Goal: Download file/media

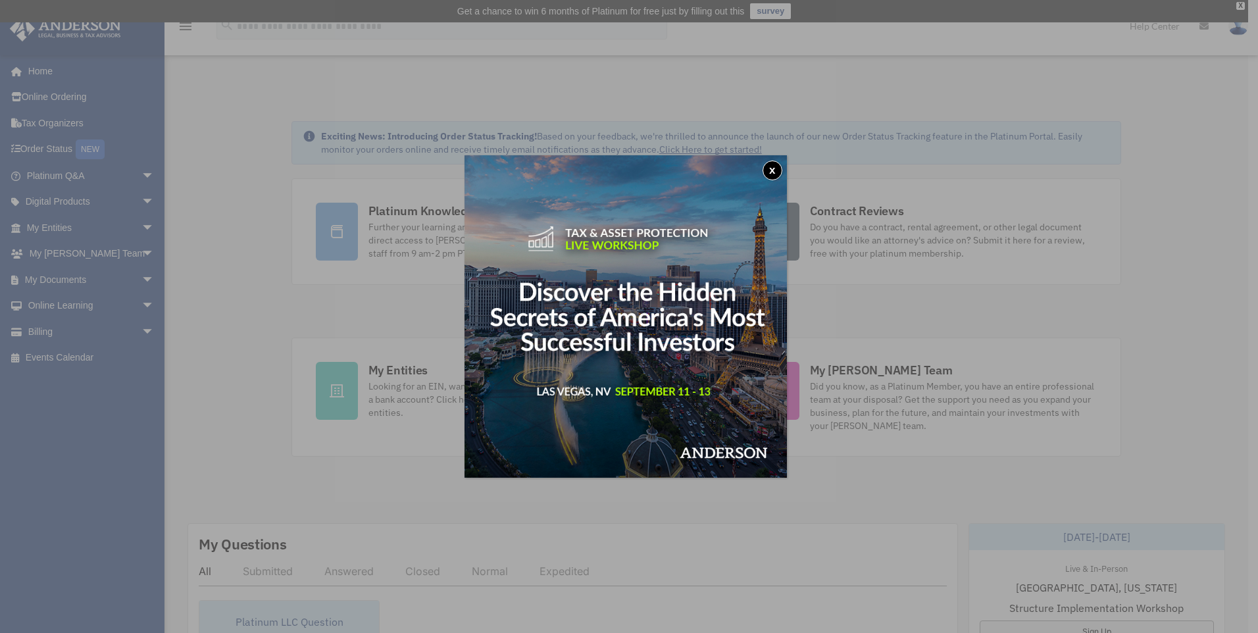
click at [41, 151] on div "x" at bounding box center [629, 316] width 1258 height 633
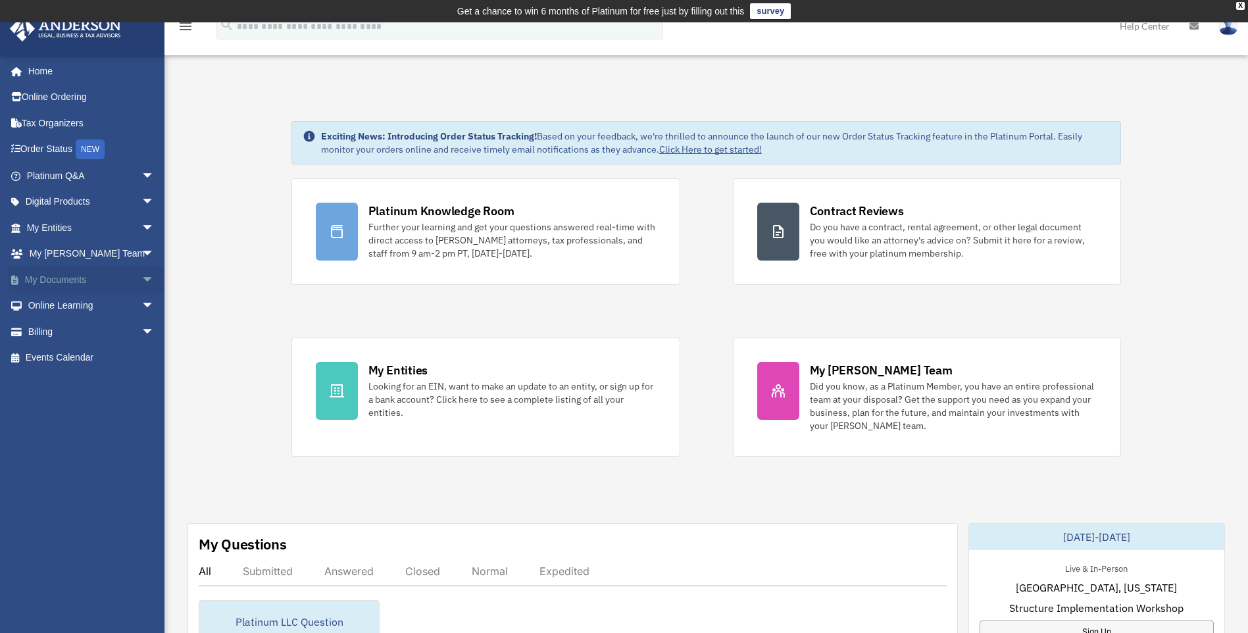
click at [141, 278] on span "arrow_drop_down" at bounding box center [154, 279] width 26 height 27
click at [52, 303] on link "Box" at bounding box center [96, 306] width 156 height 26
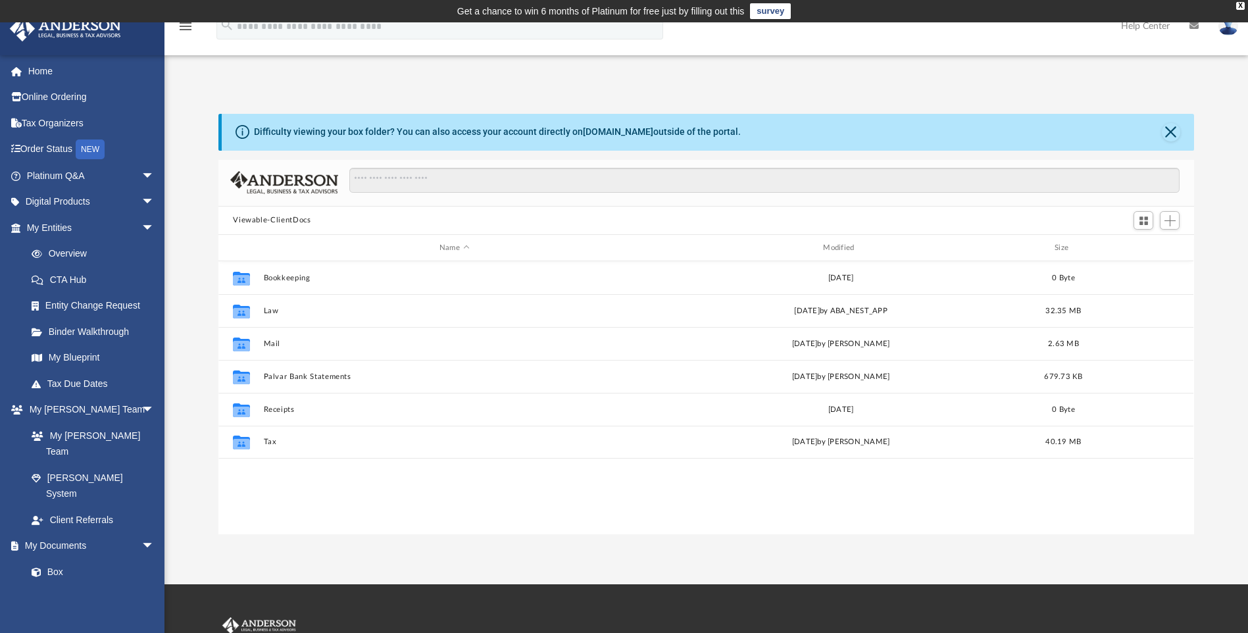
scroll to position [289, 966]
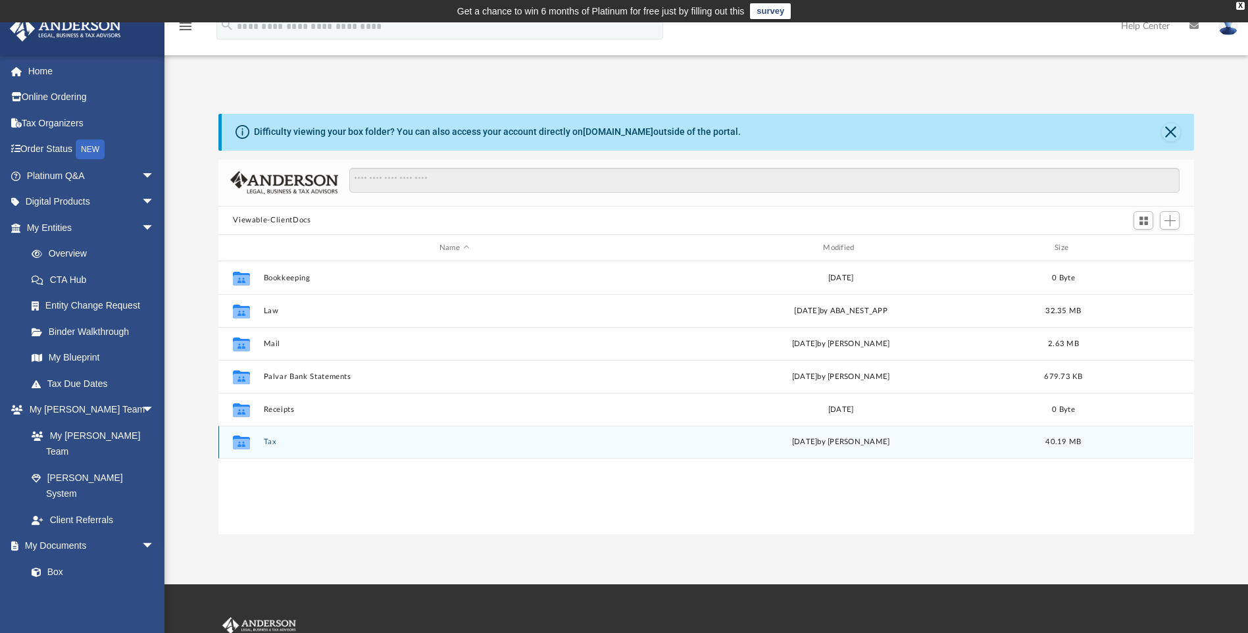
click at [244, 438] on icon "grid" at bounding box center [241, 442] width 17 height 14
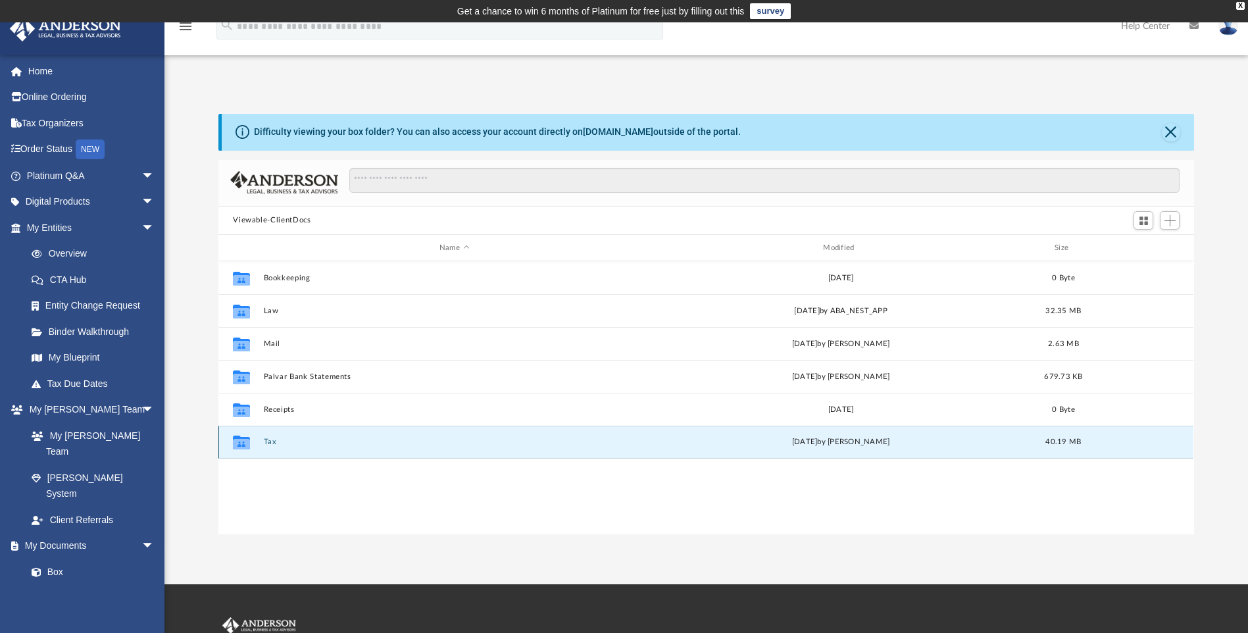
click at [266, 439] on button "Tax" at bounding box center [454, 442] width 381 height 9
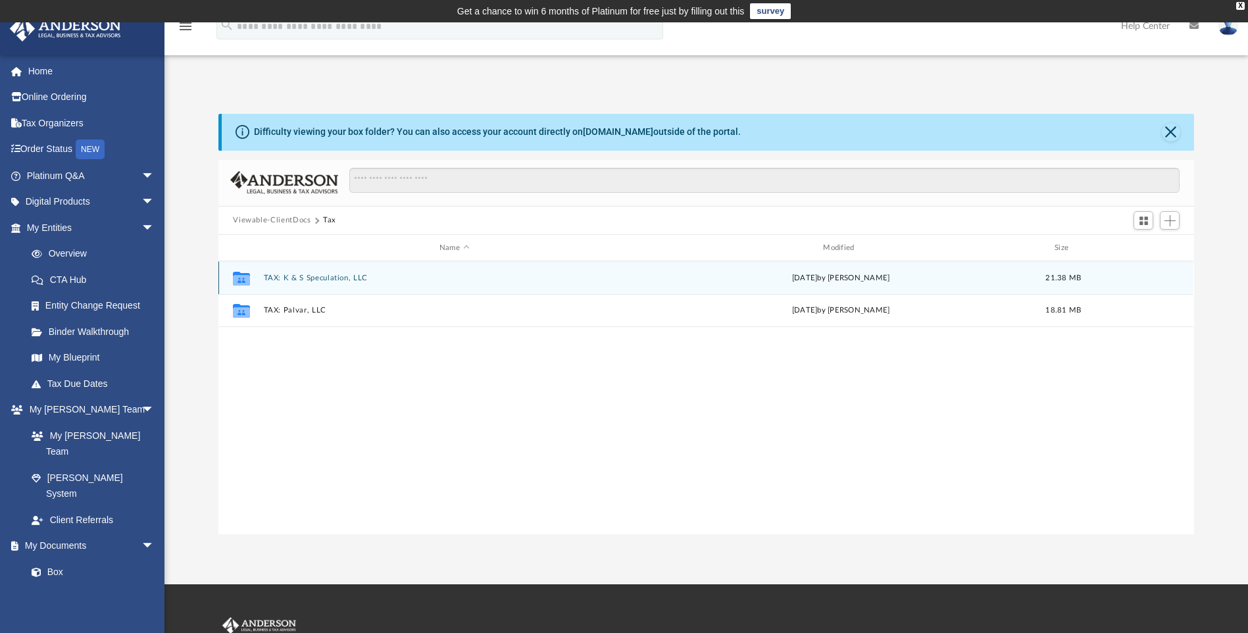
click at [295, 276] on button "TAX: K & S Speculation, LLC" at bounding box center [454, 278] width 381 height 9
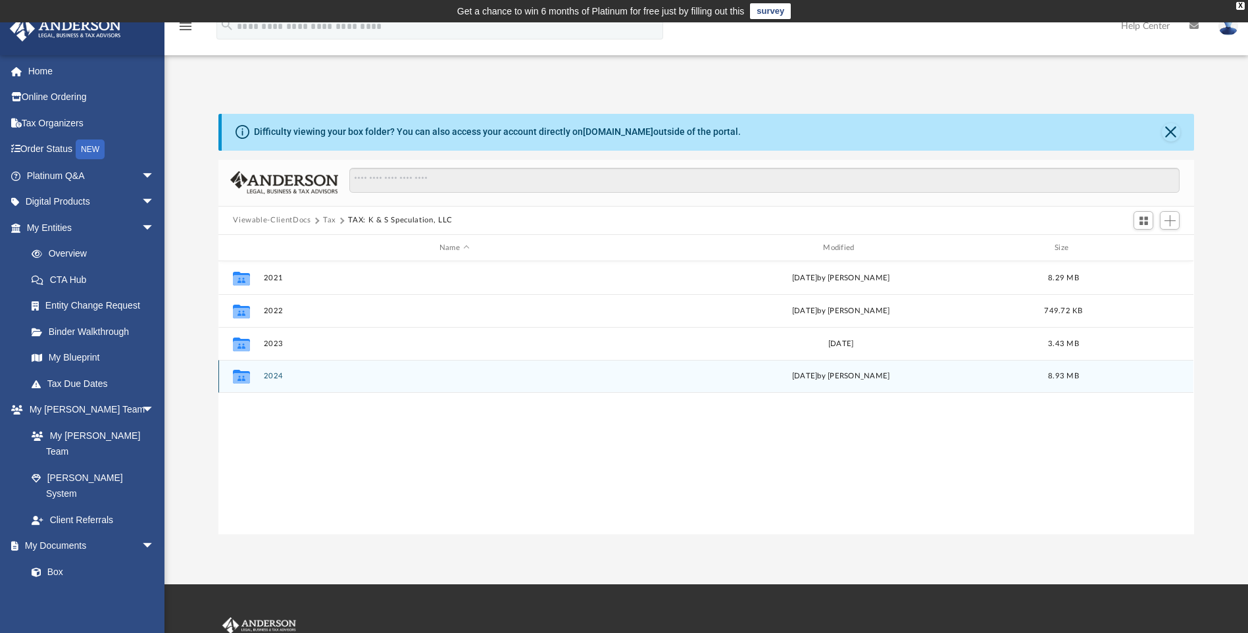
click at [276, 376] on button "2024" at bounding box center [454, 376] width 381 height 9
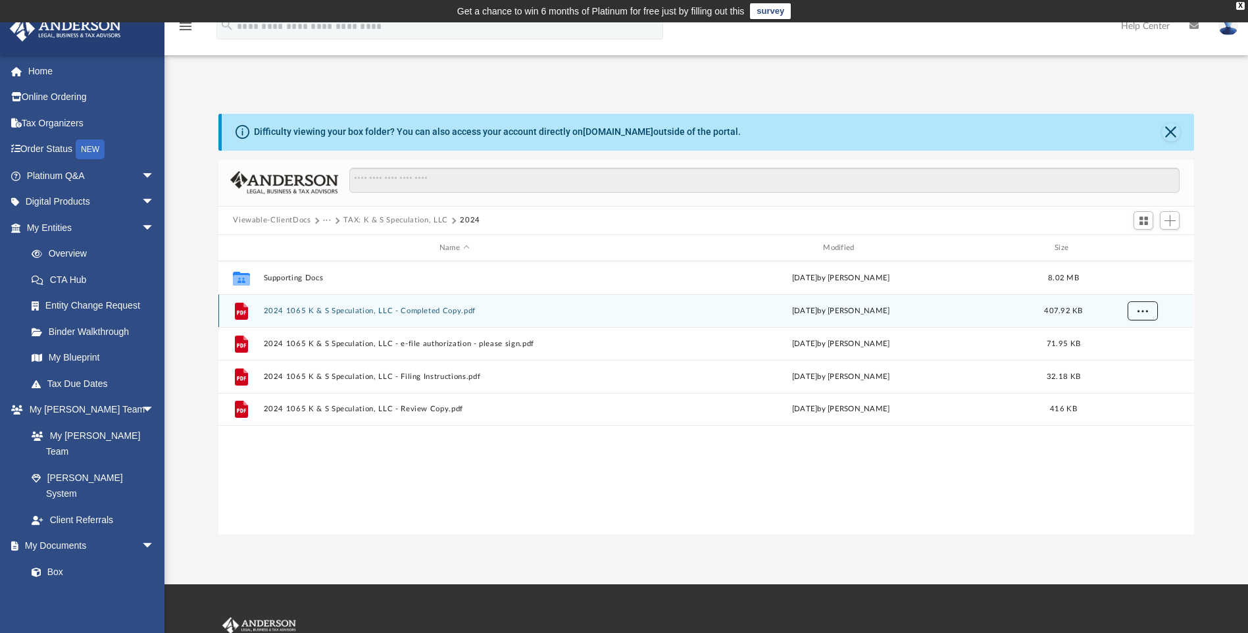
click at [1147, 307] on span "More options" at bounding box center [1142, 310] width 11 height 7
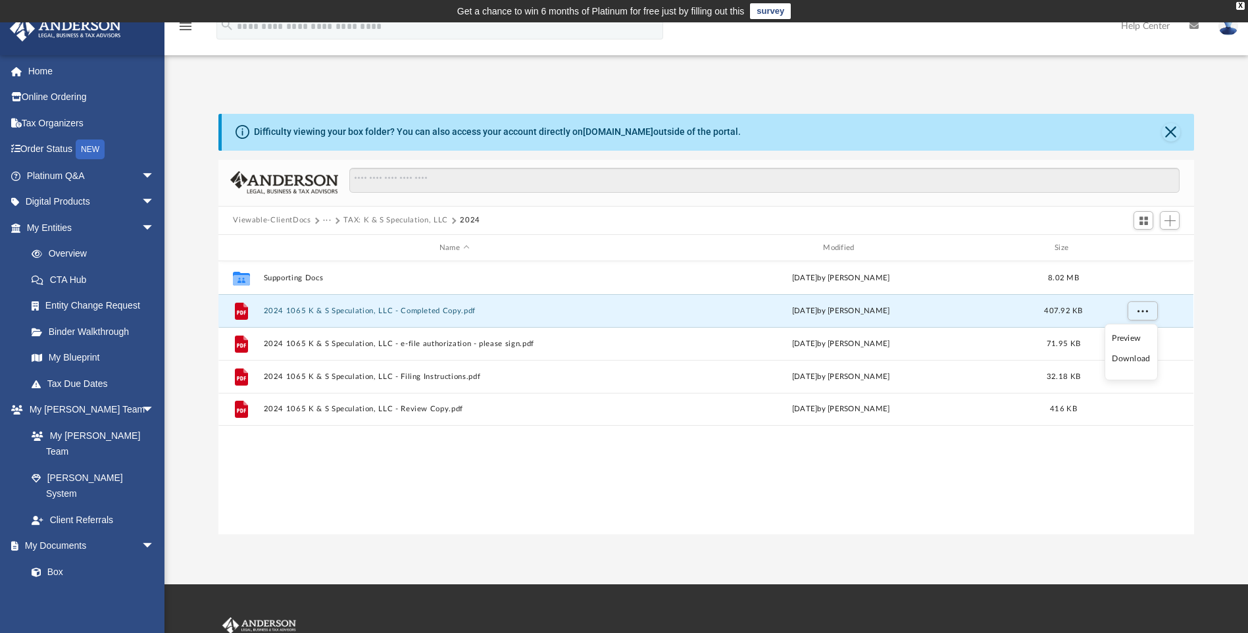
click at [1128, 364] on li "Download" at bounding box center [1131, 359] width 38 height 14
